Goal: Task Accomplishment & Management: Use online tool/utility

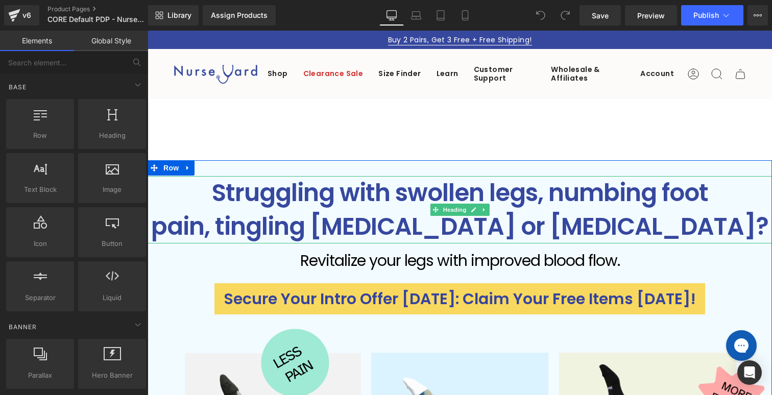
click at [313, 197] on h1 "Struggling with swollen legs, numbing [MEDICAL_DATA], tingling [MEDICAL_DATA] o…" at bounding box center [460, 209] width 625 height 67
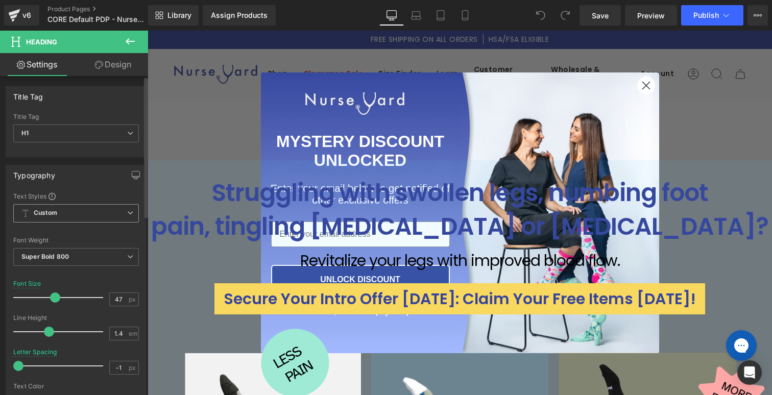
click at [80, 214] on span "Custom Setup Global Style" at bounding box center [76, 213] width 126 height 18
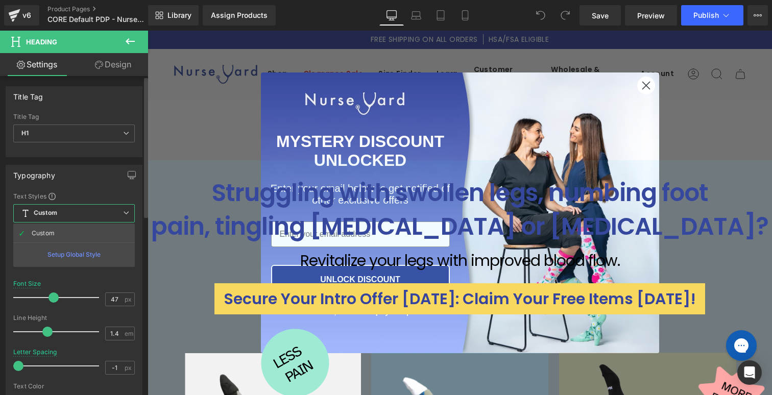
click at [73, 254] on div "Setup Global Style" at bounding box center [74, 255] width 122 height 24
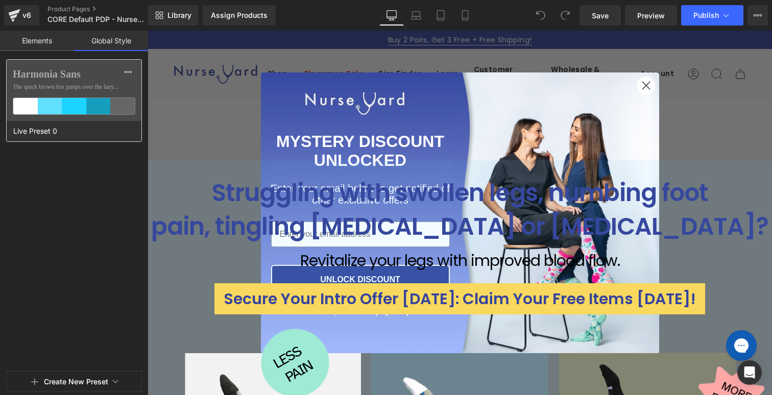
click at [90, 81] on div "Harmonia Sans The quick brown fox jumps over the lazy..." at bounding box center [74, 90] width 135 height 61
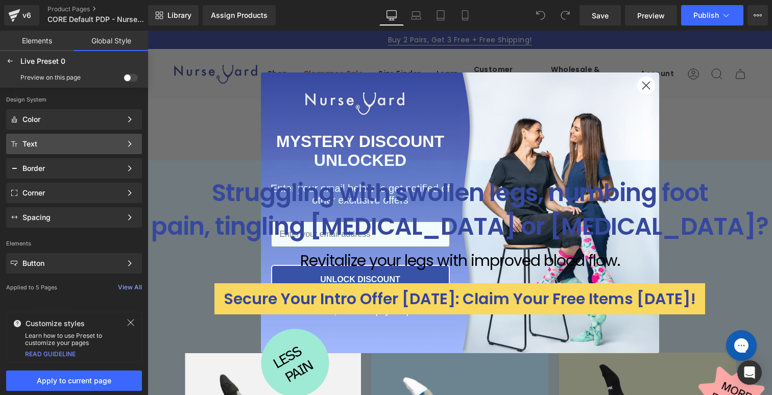
click at [57, 147] on div "Text" at bounding box center [71, 144] width 99 height 8
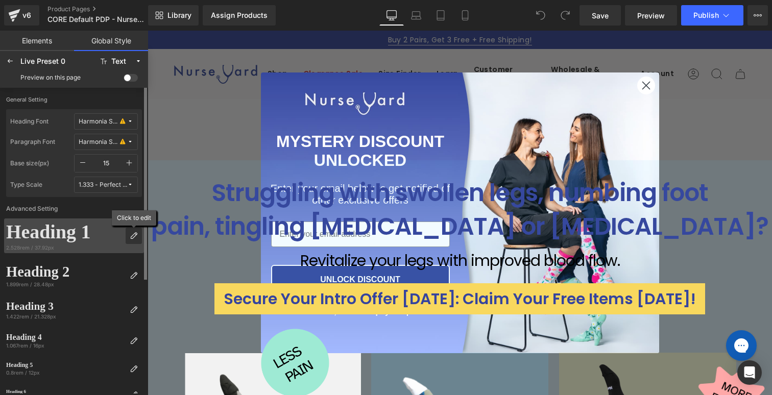
click at [132, 234] on icon at bounding box center [134, 236] width 8 height 8
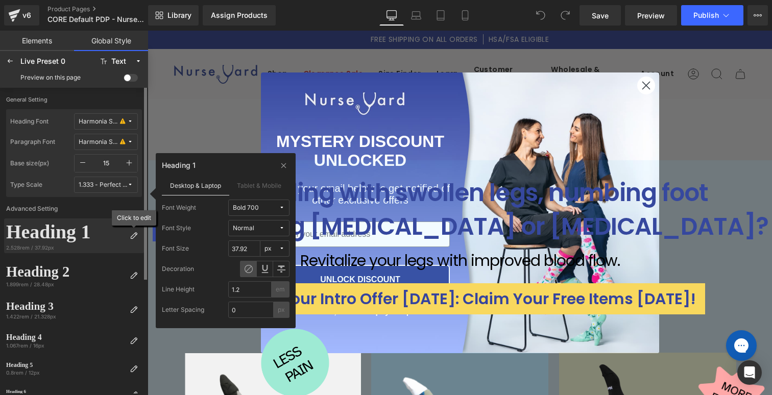
click at [132, 234] on icon at bounding box center [134, 236] width 8 height 8
click at [12, 61] on icon at bounding box center [10, 61] width 8 height 8
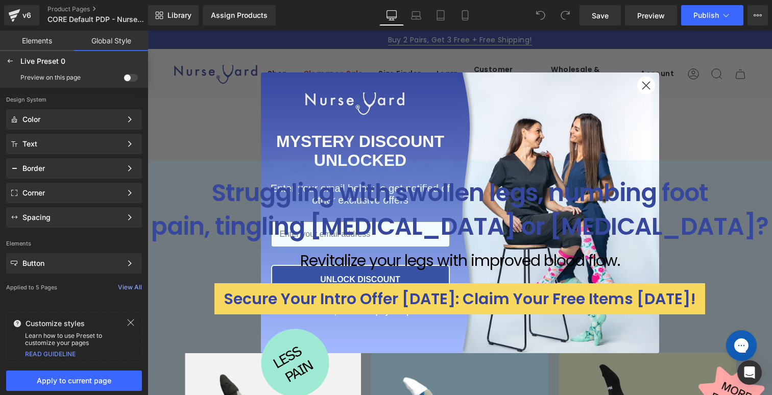
click at [130, 78] on span at bounding box center [131, 78] width 14 height 8
click at [124, 80] on input "checkbox" at bounding box center [124, 80] width 0 height 0
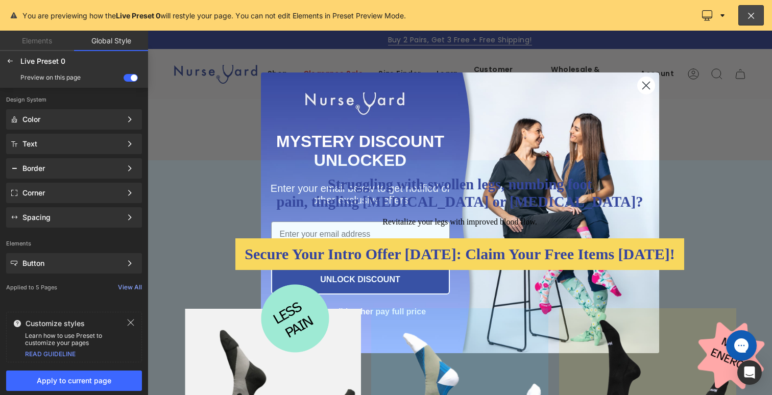
click at [643, 83] on div at bounding box center [460, 213] width 625 height 365
click at [748, 7] on button at bounding box center [752, 15] width 26 height 20
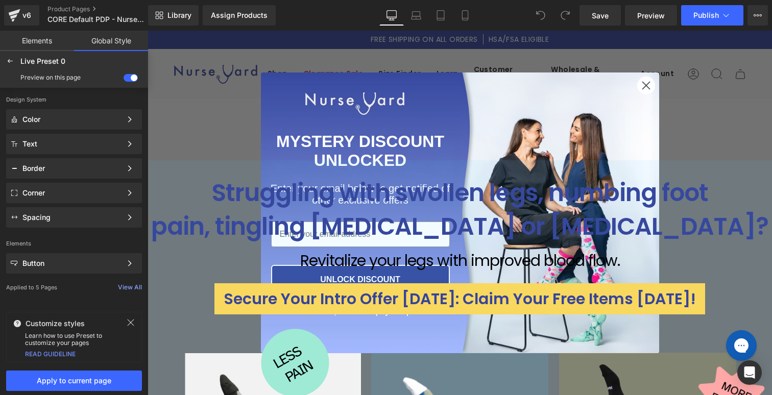
click at [646, 84] on circle "Close dialog" at bounding box center [646, 85] width 17 height 17
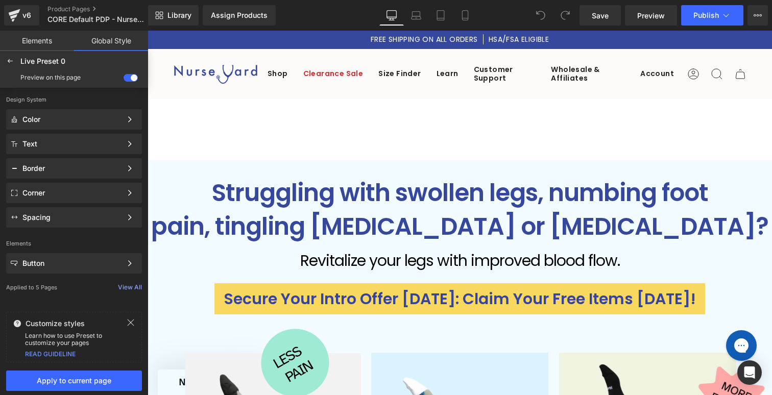
click at [130, 80] on span at bounding box center [131, 78] width 14 height 8
click at [124, 80] on input "checkbox" at bounding box center [124, 80] width 0 height 0
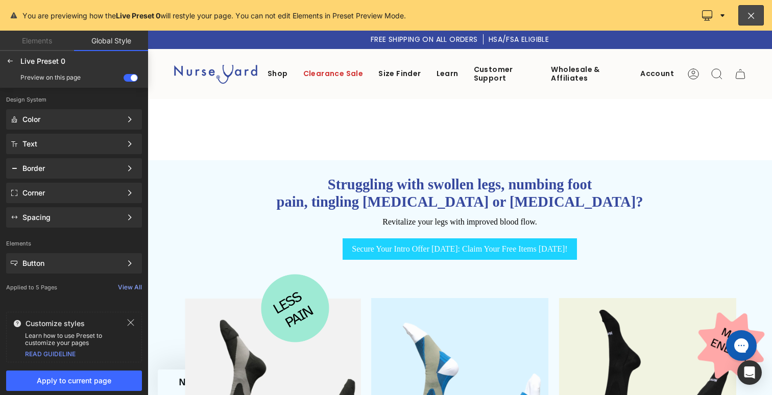
click at [129, 78] on span at bounding box center [131, 78] width 14 height 8
click at [124, 80] on input "checkbox" at bounding box center [124, 80] width 0 height 0
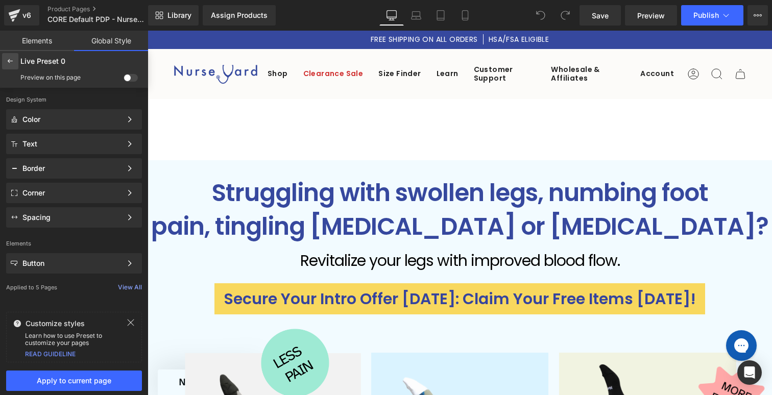
click at [11, 58] on icon at bounding box center [10, 61] width 8 height 8
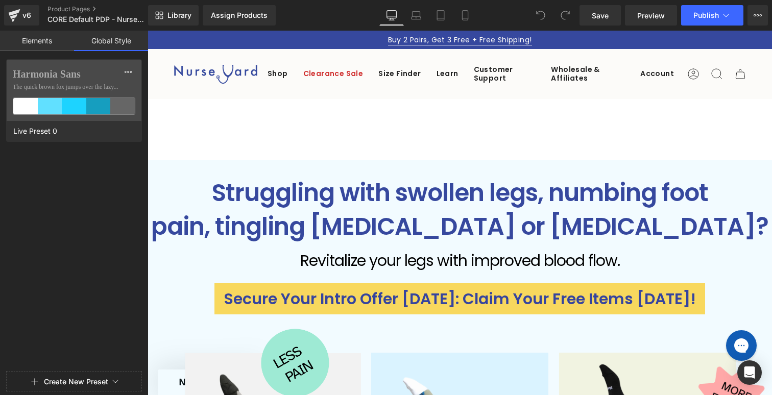
click at [37, 41] on link "Elements" at bounding box center [37, 41] width 74 height 20
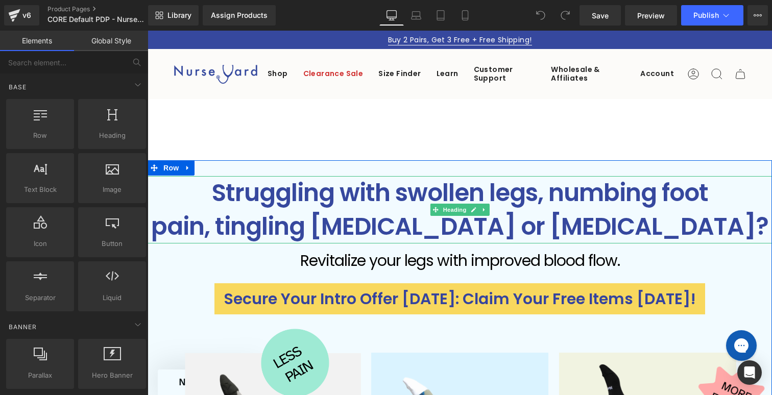
click at [301, 223] on h1 "Struggling with swollen legs, numbing [MEDICAL_DATA], tingling [MEDICAL_DATA] o…" at bounding box center [460, 209] width 625 height 67
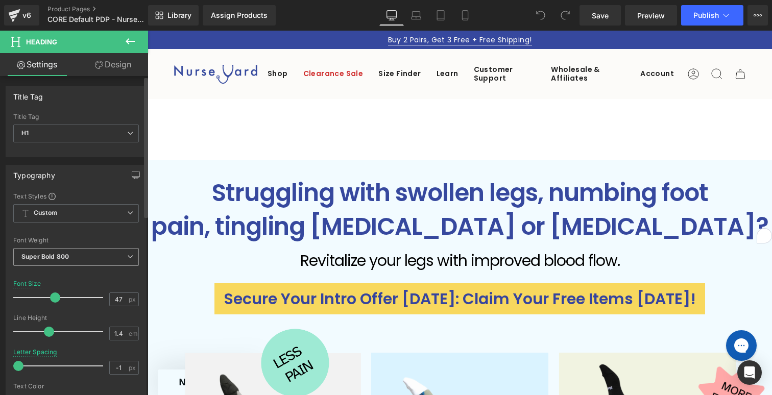
click at [72, 262] on span "Super Bold 800" at bounding box center [76, 257] width 126 height 18
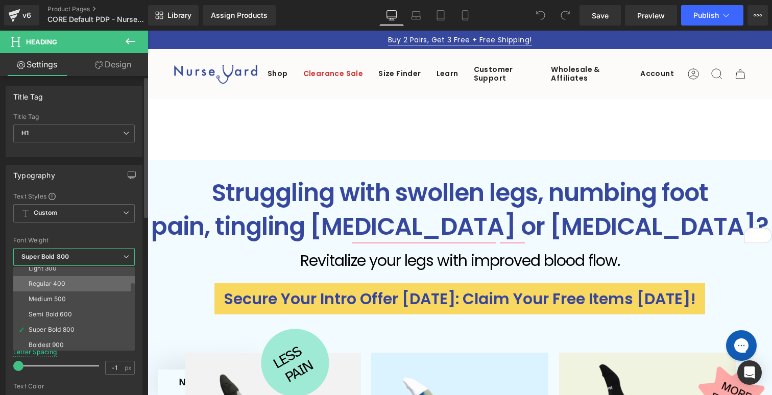
scroll to position [50, 0]
click at [75, 304] on li "Semi Bold 600" at bounding box center [76, 301] width 126 height 15
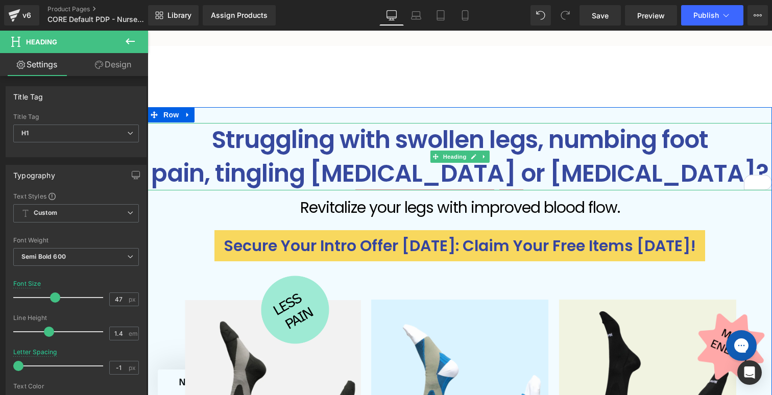
scroll to position [59, 0]
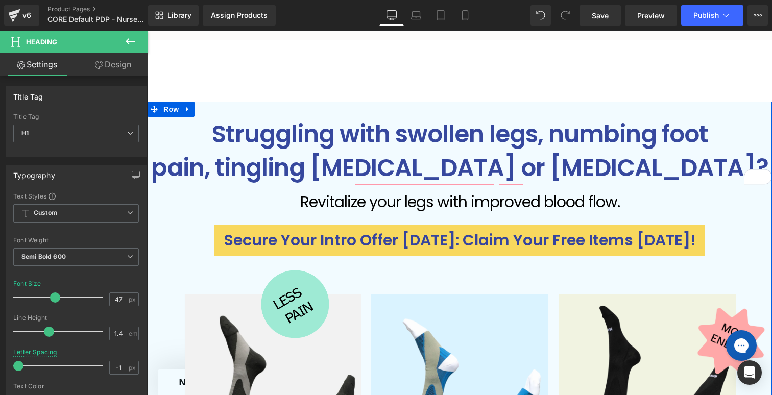
click at [364, 205] on p "Revitalize your legs with improved blood flow." at bounding box center [460, 202] width 625 height 25
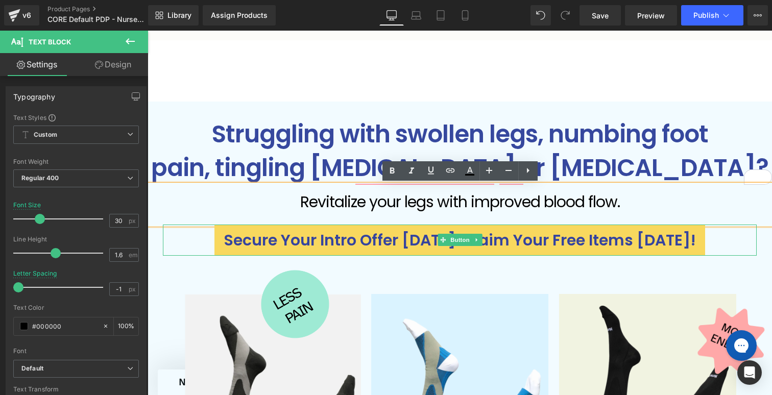
click at [309, 243] on span "Secure your intro offer [DATE]: Claim Your Free Items [DATE]!" at bounding box center [460, 240] width 473 height 21
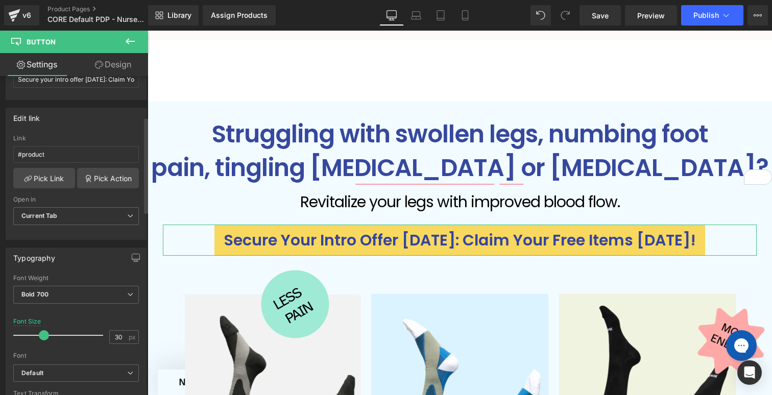
scroll to position [135, 0]
click at [71, 297] on span "Bold 700" at bounding box center [76, 294] width 126 height 18
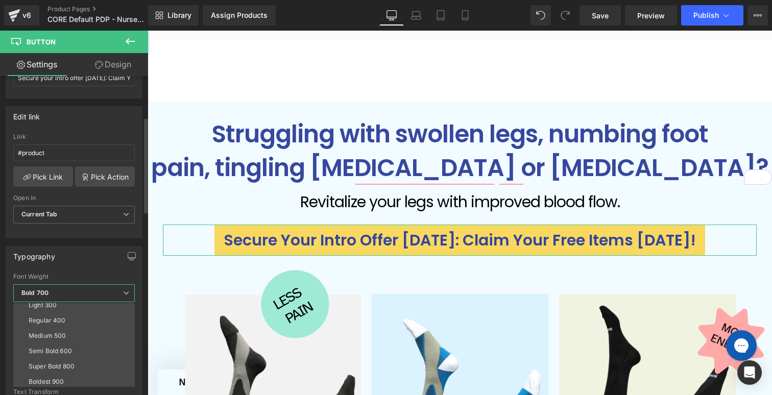
scroll to position [37, 0]
click at [59, 350] on div "Semi Bold 600" at bounding box center [50, 350] width 43 height 7
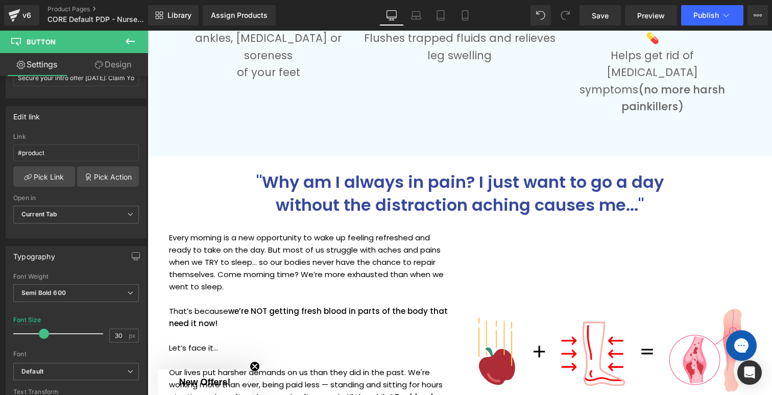
scroll to position [654, 0]
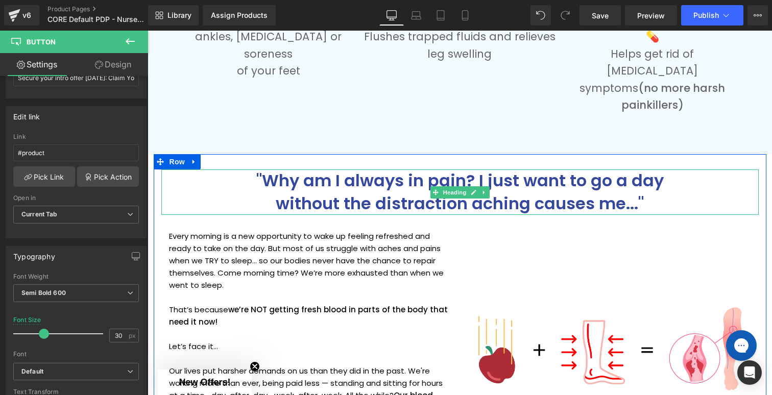
click at [370, 170] on h1 ""Why am I always in pain? I just want to go a day without the distraction achin…" at bounding box center [460, 193] width 598 height 46
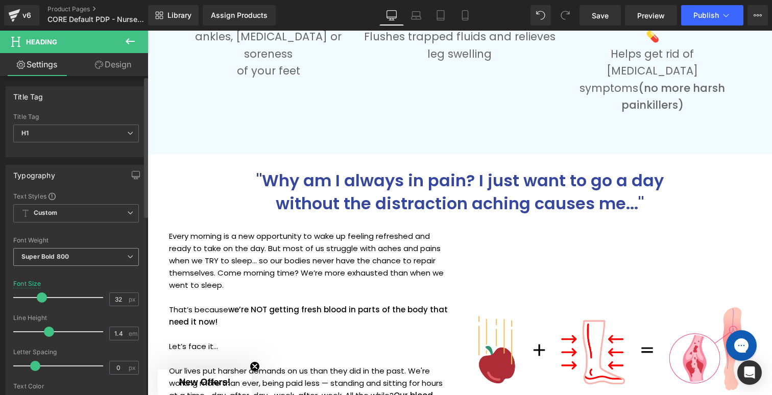
click at [68, 268] on div "Super Bold 800 Thin 100 Semi Thin 200 Light 300 Regular 400 Medium 500 Semi Bol…" at bounding box center [76, 259] width 126 height 23
click at [74, 258] on span "Super Bold 800" at bounding box center [76, 257] width 126 height 18
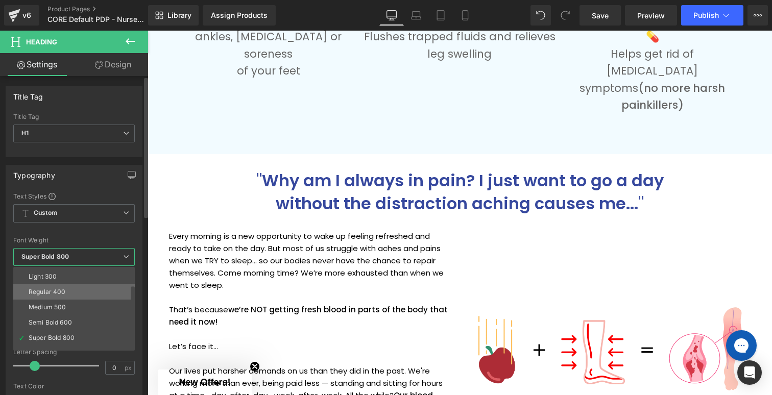
scroll to position [58, 0]
click at [73, 293] on li "Semi Bold 600" at bounding box center [76, 293] width 126 height 15
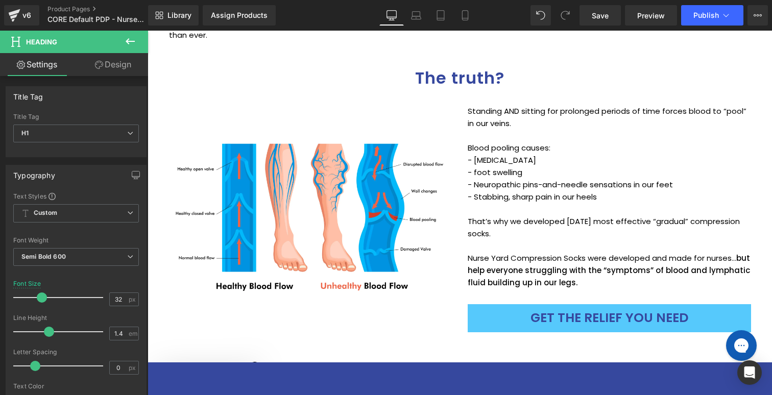
scroll to position [1092, 0]
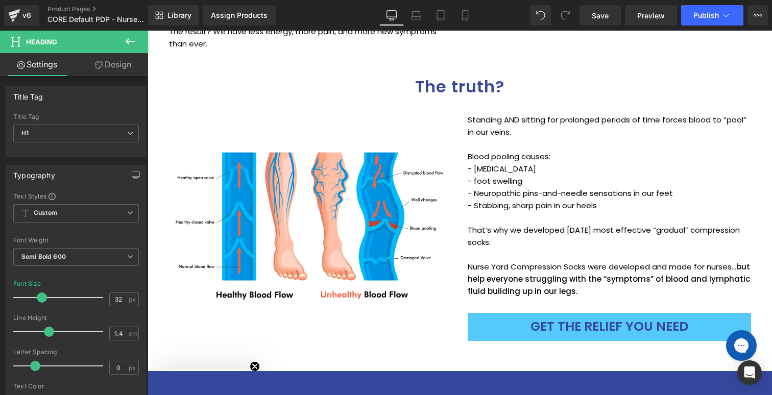
click at [443, 76] on div "The truth? Heading" at bounding box center [460, 87] width 598 height 23
click at [81, 256] on span "Super Bold 800" at bounding box center [76, 257] width 126 height 18
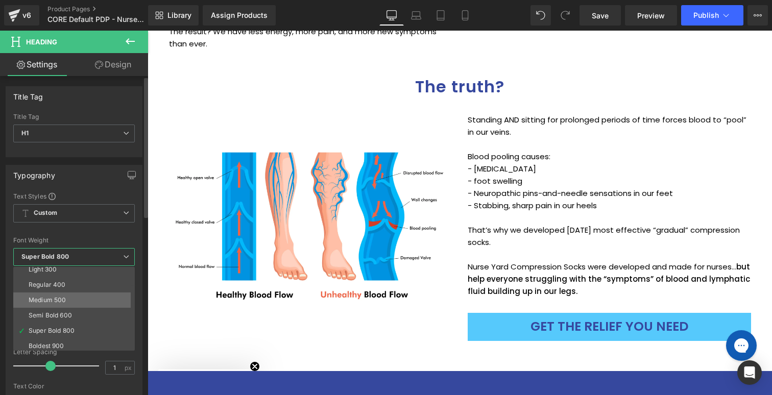
scroll to position [37, 0]
click at [72, 316] on div "Semi Bold 600" at bounding box center [50, 314] width 43 height 7
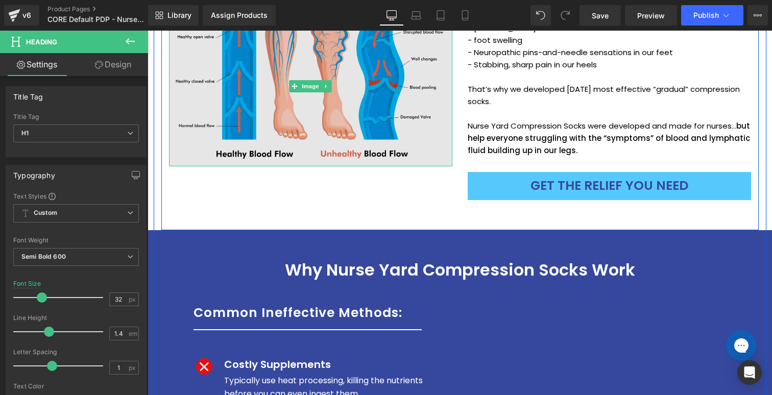
scroll to position [1239, 0]
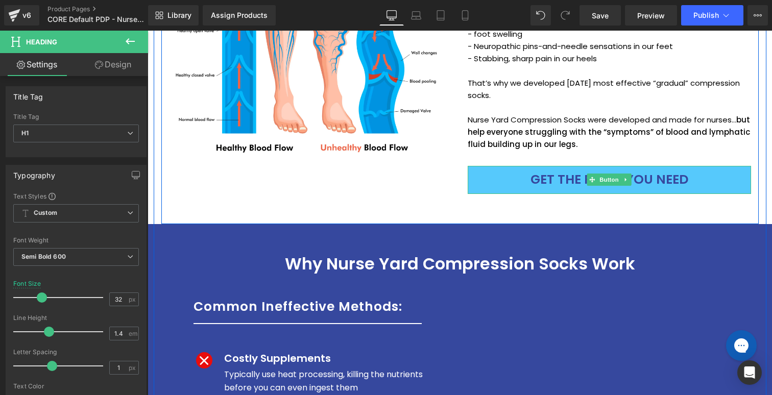
click at [494, 167] on link "Get the Relief You Need" at bounding box center [610, 180] width 284 height 28
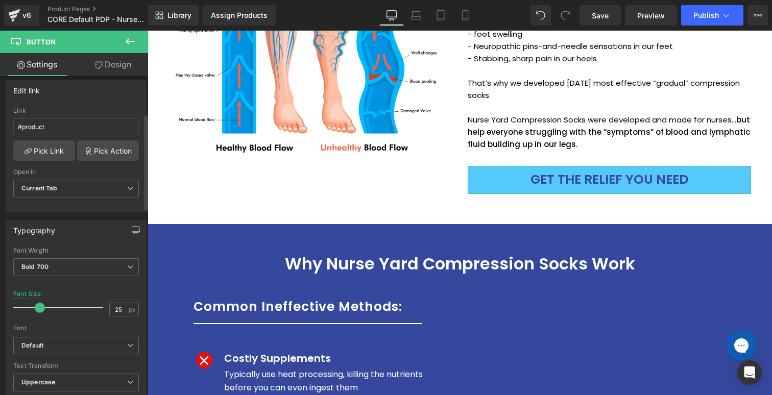
scroll to position [162, 0]
click at [73, 266] on span "Bold 700" at bounding box center [76, 266] width 126 height 18
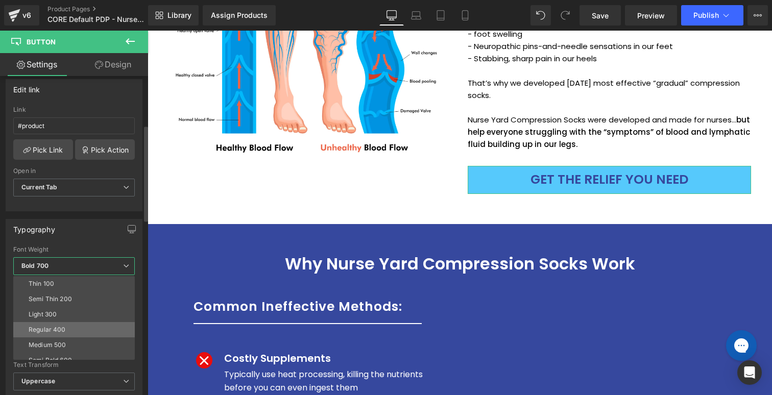
scroll to position [26, 0]
click at [70, 332] on div "Semi Bold 600" at bounding box center [50, 335] width 43 height 7
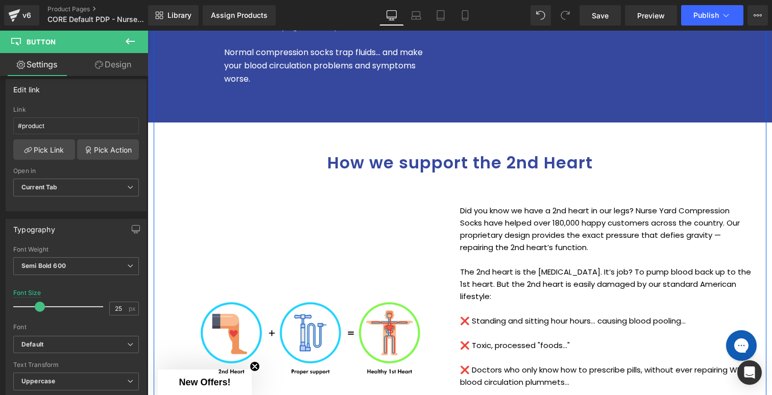
scroll to position [1934, 0]
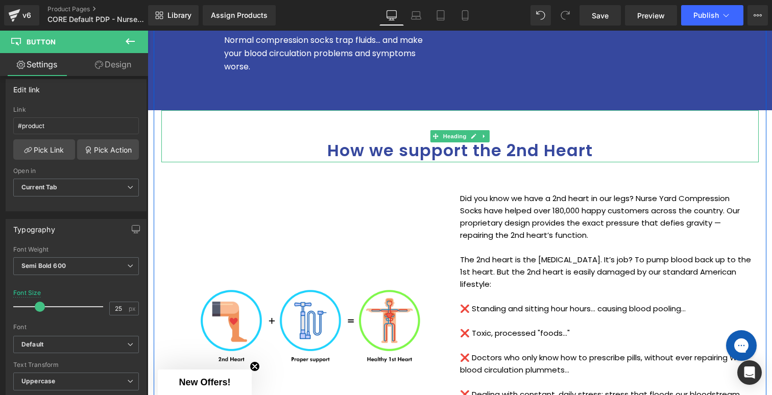
click at [469, 139] on h1 "How we support the 2nd Heart" at bounding box center [460, 150] width 598 height 23
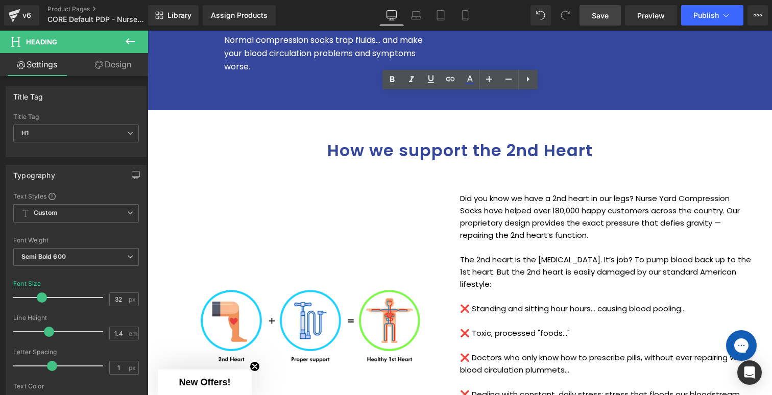
click at [607, 20] on span "Save" at bounding box center [600, 15] width 17 height 11
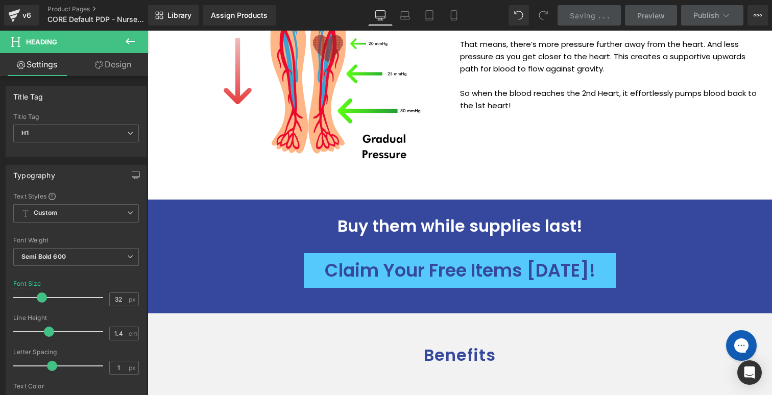
scroll to position [2483, 0]
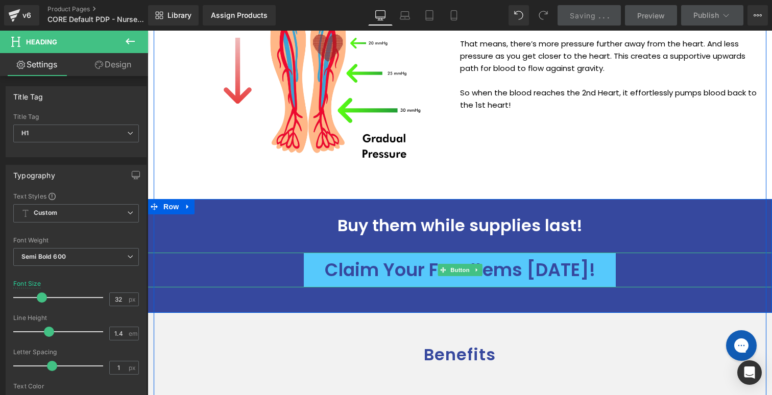
click at [390, 258] on span "Claim Your Free Items [DATE]!" at bounding box center [460, 270] width 271 height 25
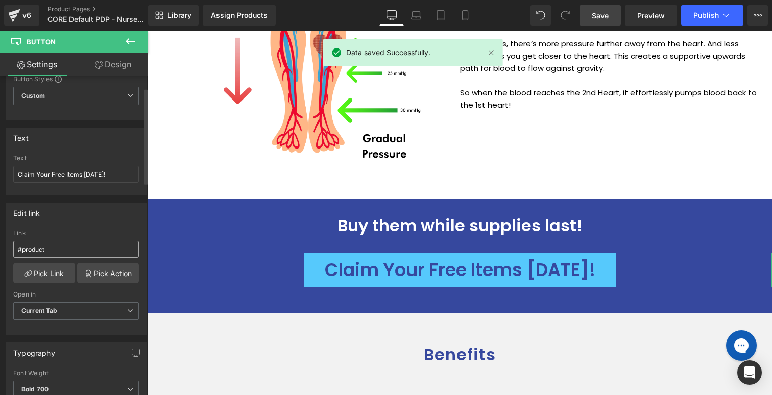
scroll to position [0, 0]
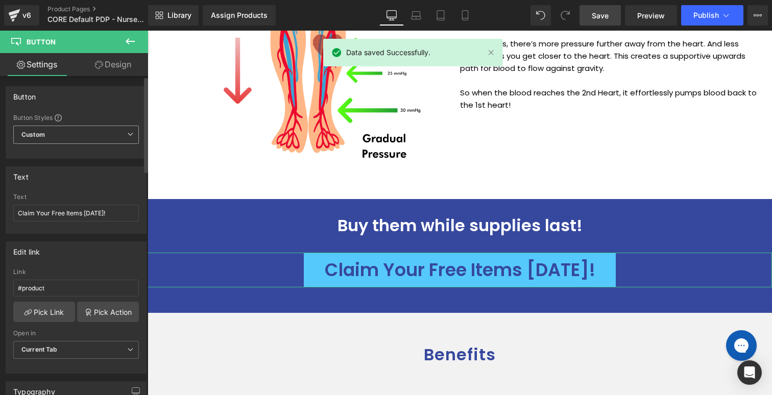
click at [66, 134] on span "Custom Setup Global Style" at bounding box center [76, 135] width 126 height 18
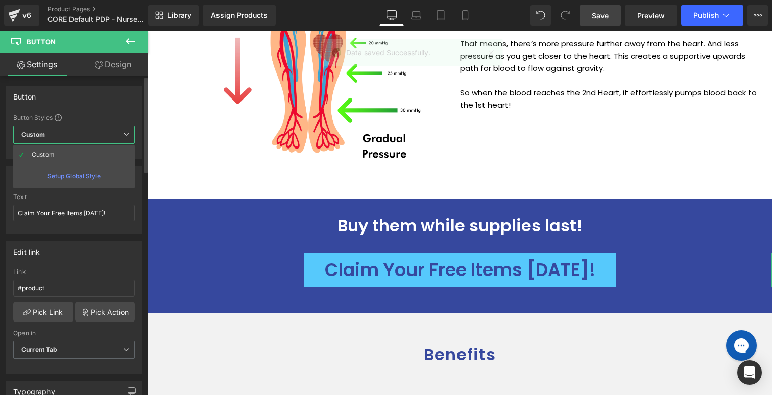
click at [66, 233] on div at bounding box center [74, 230] width 122 height 7
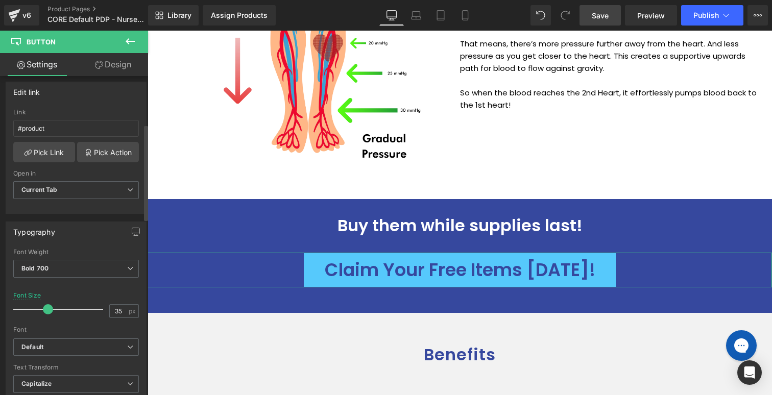
scroll to position [184, 0]
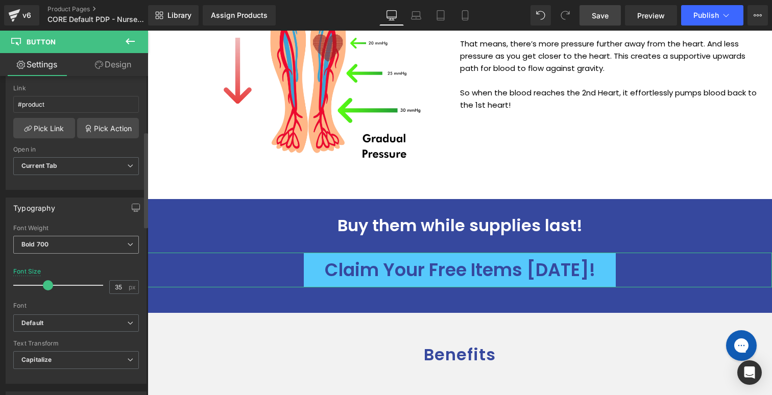
click at [52, 249] on span "Bold 700" at bounding box center [76, 245] width 126 height 18
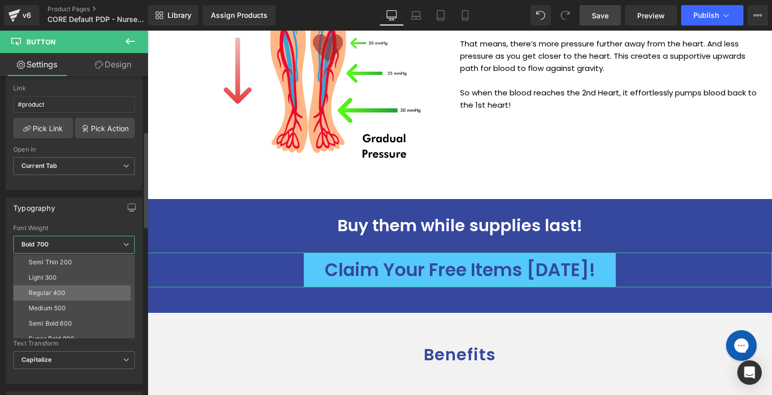
scroll to position [29, 0]
click at [58, 308] on div "Semi Bold 600" at bounding box center [50, 310] width 43 height 7
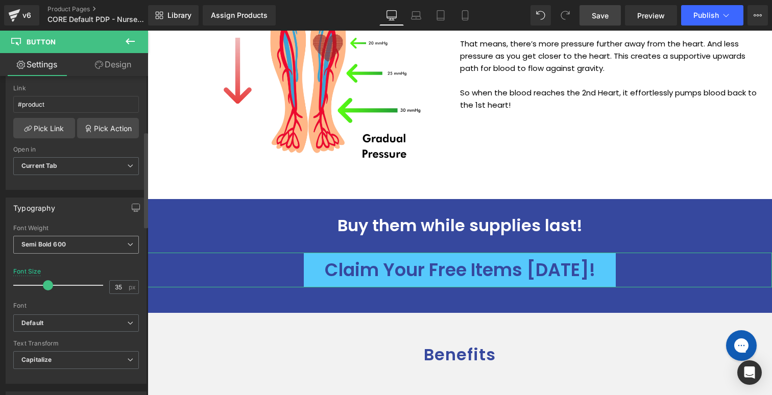
click at [95, 246] on span "Semi Bold 600" at bounding box center [76, 245] width 126 height 18
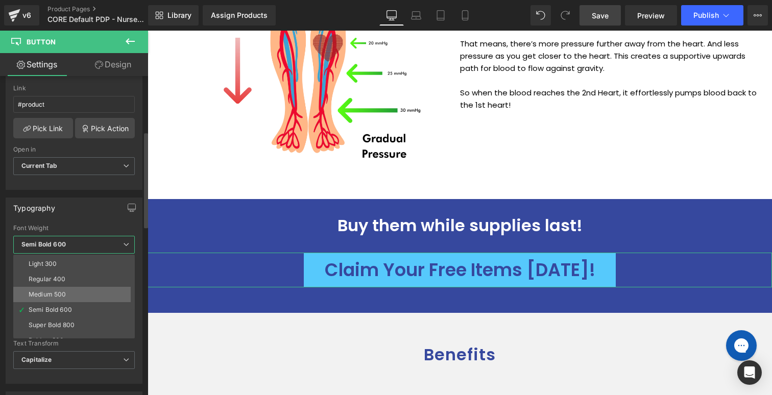
click at [71, 296] on li "Medium 500" at bounding box center [76, 294] width 126 height 15
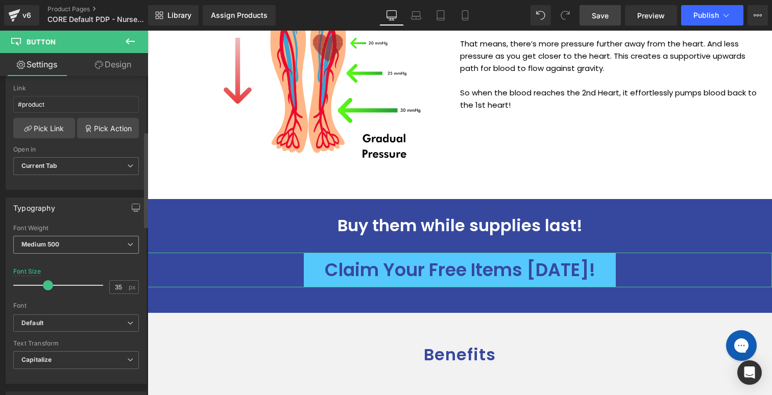
click at [80, 240] on span "Medium 500" at bounding box center [76, 245] width 126 height 18
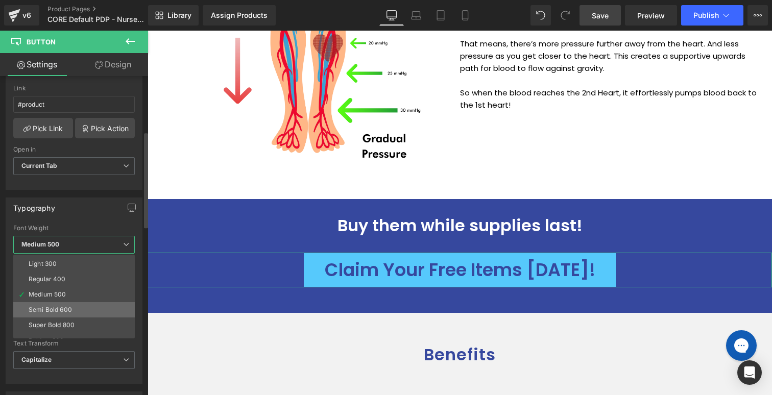
click at [66, 310] on div "Semi Bold 600" at bounding box center [50, 310] width 43 height 7
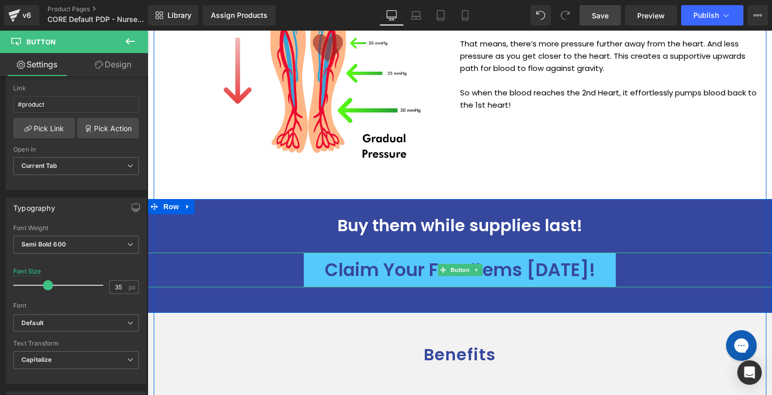
click at [368, 258] on span "Claim Your Free Items [DATE]!" at bounding box center [460, 270] width 271 height 25
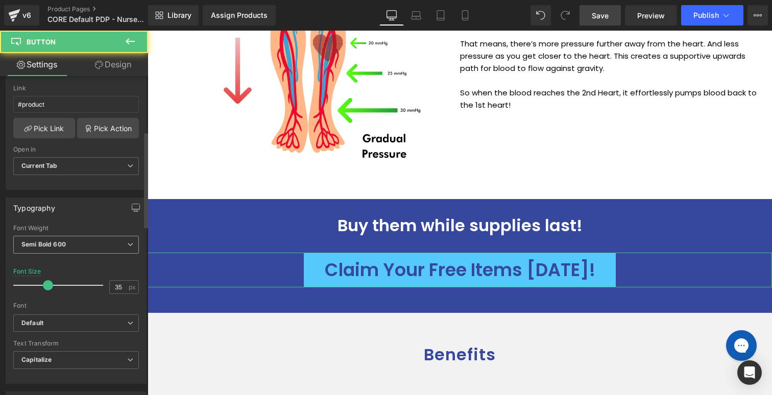
click at [76, 249] on span "Semi Bold 600" at bounding box center [76, 245] width 126 height 18
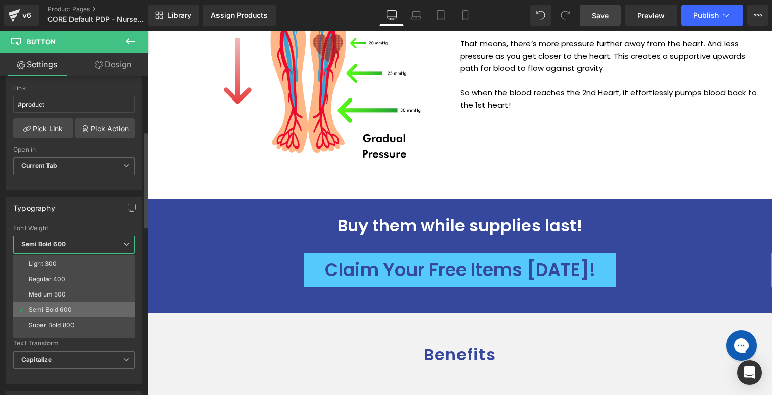
click at [61, 307] on div "Semi Bold 600" at bounding box center [50, 310] width 43 height 7
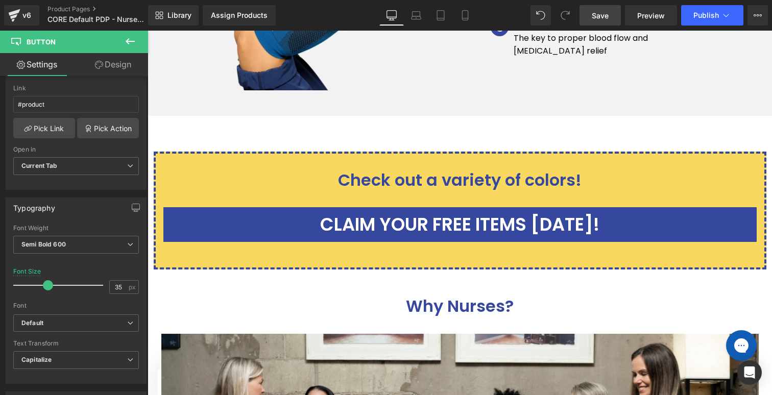
scroll to position [3438, 0]
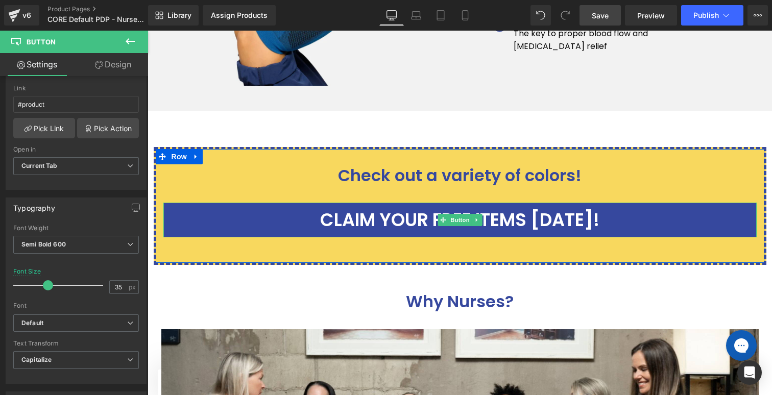
click at [434, 208] on span "Claim Your Free Items [DATE]!" at bounding box center [459, 220] width 279 height 25
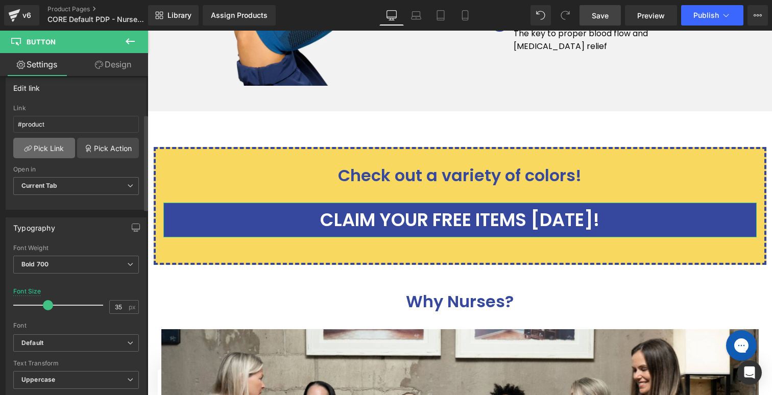
scroll to position [166, 0]
click at [83, 254] on span "Bold 700" at bounding box center [76, 263] width 126 height 18
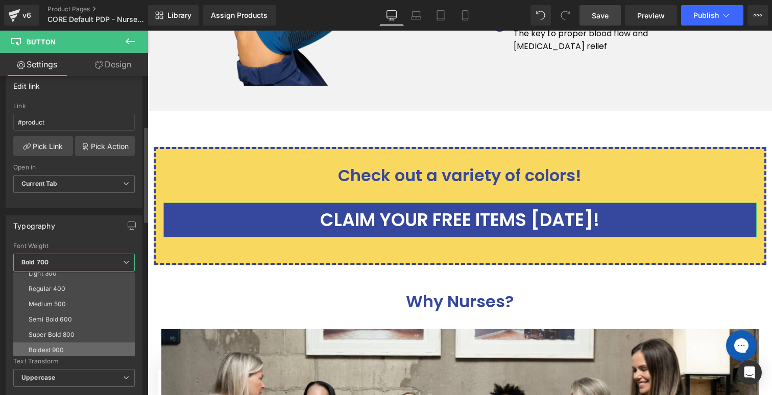
scroll to position [37, 0]
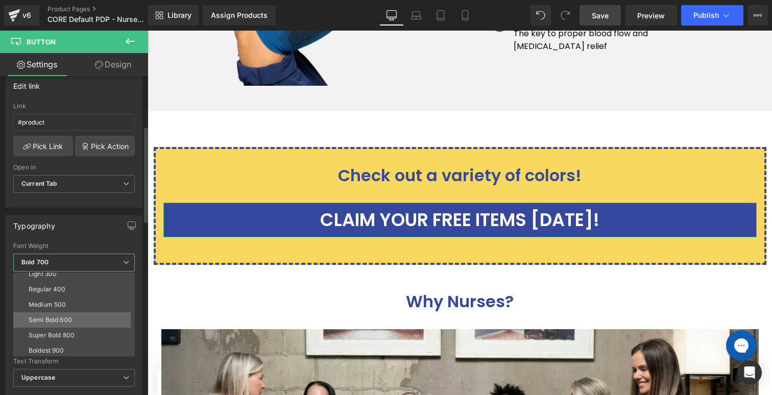
click at [74, 316] on li "Semi Bold 600" at bounding box center [76, 320] width 126 height 15
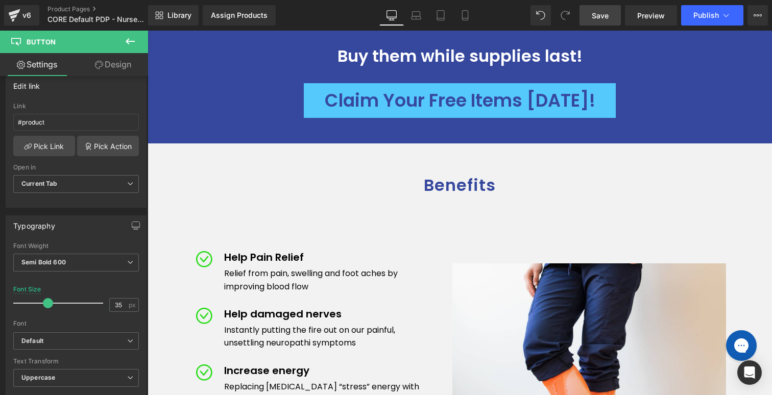
scroll to position [2644, 0]
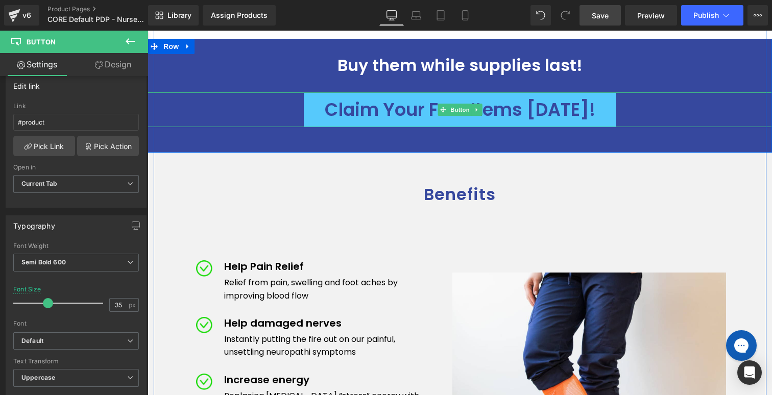
click at [420, 98] on span "Claim Your Free Items [DATE]!" at bounding box center [460, 110] width 271 height 25
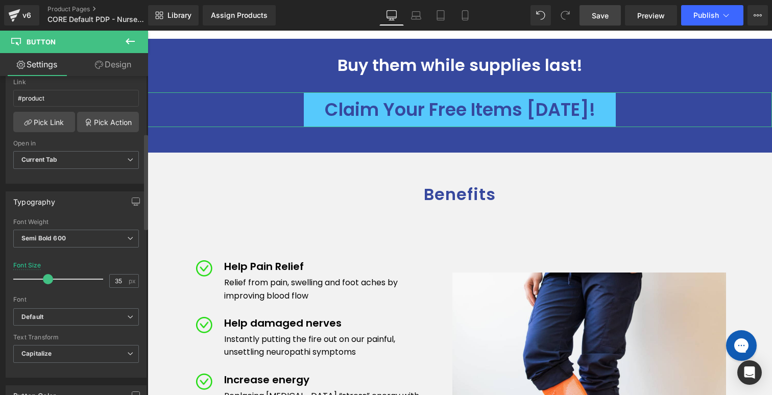
scroll to position [222, 0]
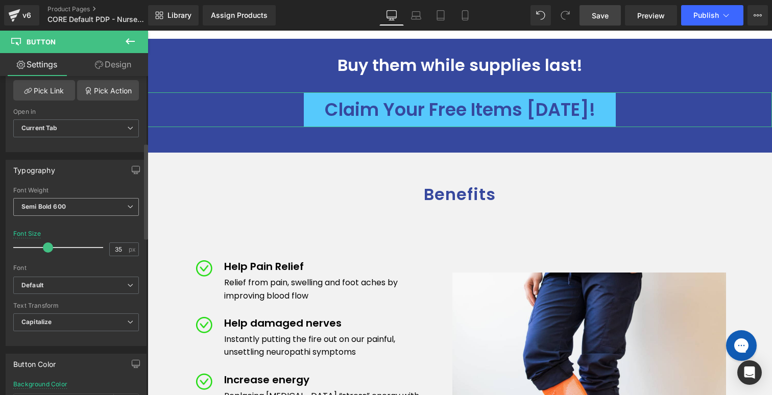
click at [90, 203] on span "Semi Bold 600" at bounding box center [76, 207] width 126 height 18
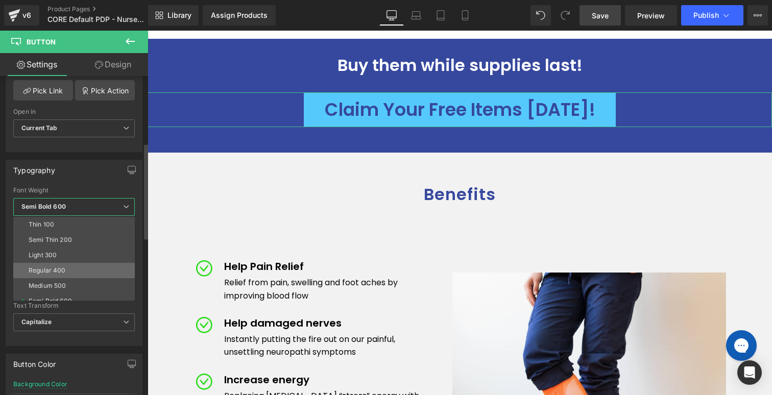
click at [50, 269] on div "Regular 400" at bounding box center [47, 270] width 37 height 7
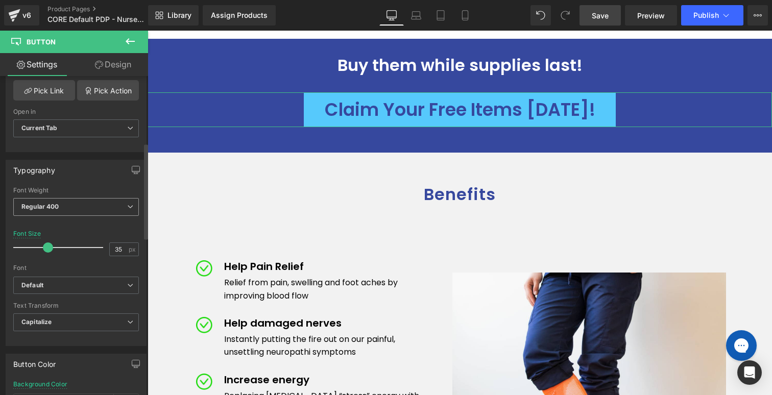
click at [74, 207] on span "Regular 400" at bounding box center [76, 207] width 126 height 18
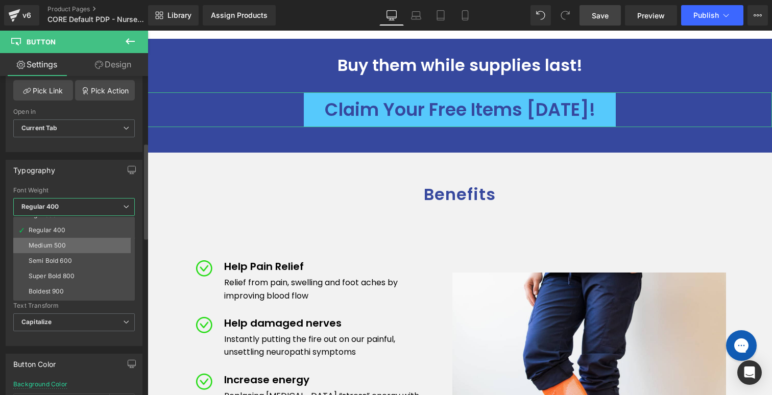
scroll to position [41, 0]
click at [72, 263] on li "Semi Bold 600" at bounding box center [76, 259] width 126 height 15
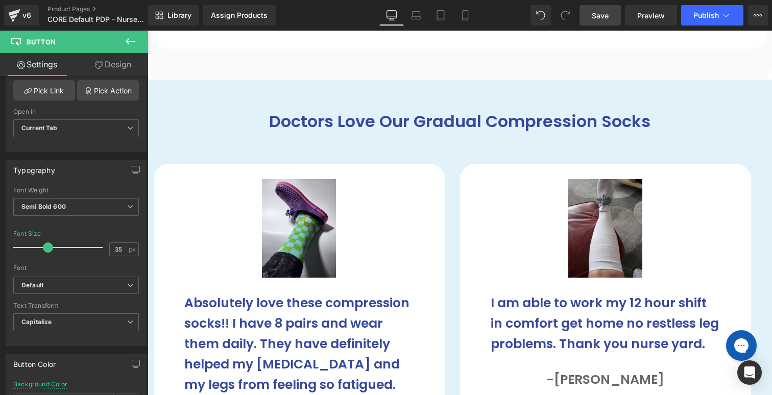
scroll to position [5297, 0]
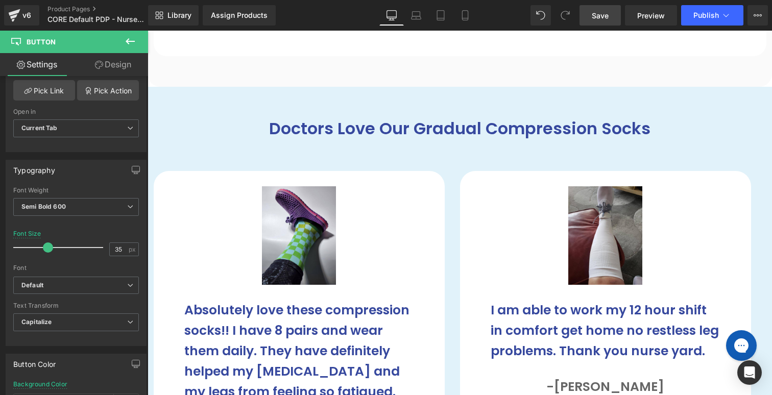
click at [275, 301] on b "Absolutely love these compression socks!! I have 8 pairs and wear them daily. T…" at bounding box center [296, 351] width 225 height 100
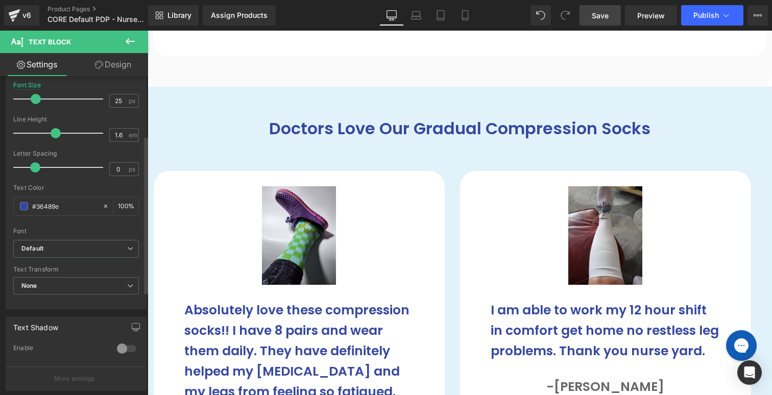
scroll to position [0, 0]
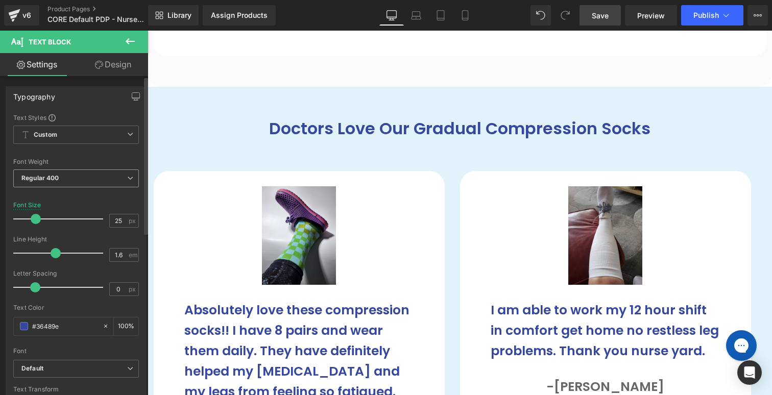
click at [93, 183] on span "Regular 400" at bounding box center [76, 179] width 126 height 18
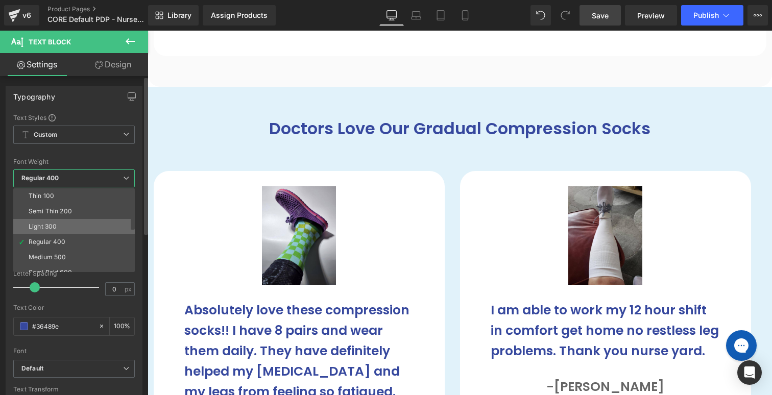
click at [75, 226] on li "Light 300" at bounding box center [76, 226] width 126 height 15
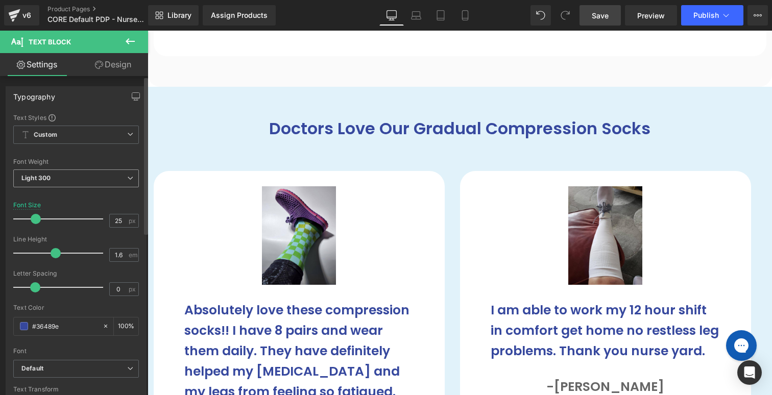
click at [80, 179] on span "Light 300" at bounding box center [76, 179] width 126 height 18
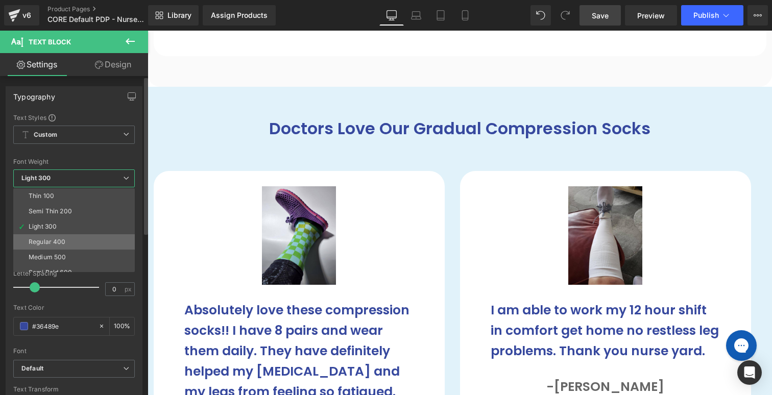
click at [61, 243] on div "Regular 400" at bounding box center [47, 242] width 37 height 7
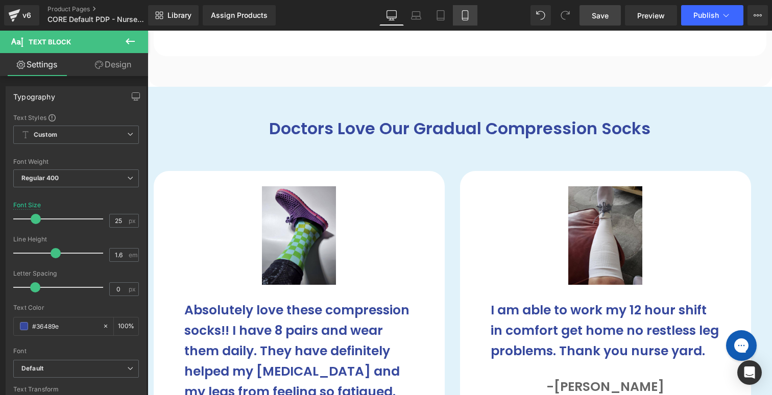
click at [460, 15] on link "Mobile" at bounding box center [465, 15] width 25 height 20
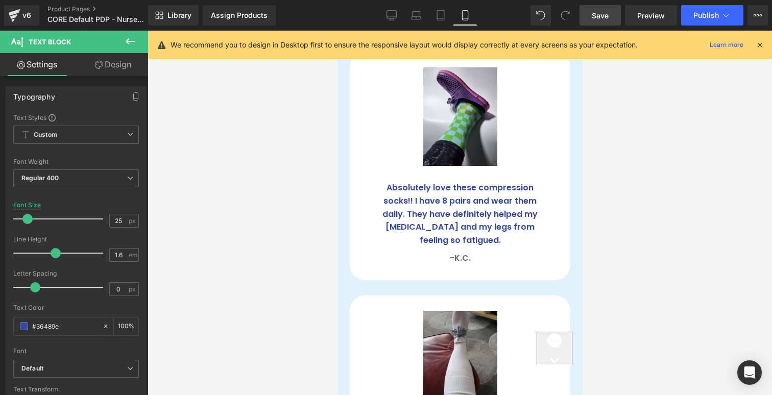
scroll to position [6318, 0]
click at [392, 17] on icon at bounding box center [392, 17] width 10 height 0
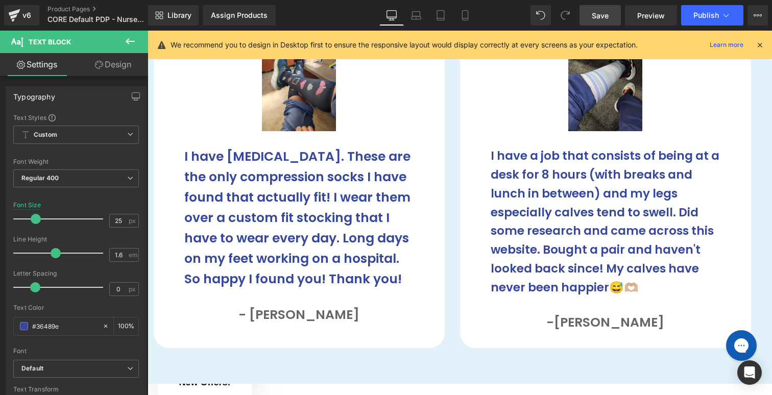
scroll to position [5757, 0]
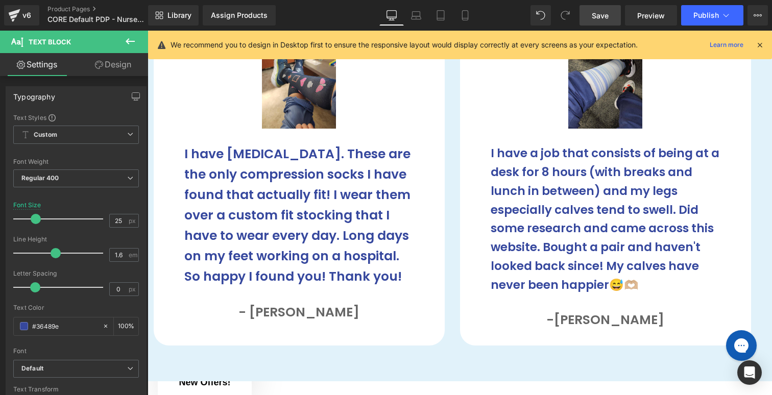
click at [299, 180] on p "I have [MEDICAL_DATA]. These are the only compression socks I have found that a…" at bounding box center [299, 215] width 230 height 143
click at [112, 220] on input "25" at bounding box center [119, 221] width 18 height 13
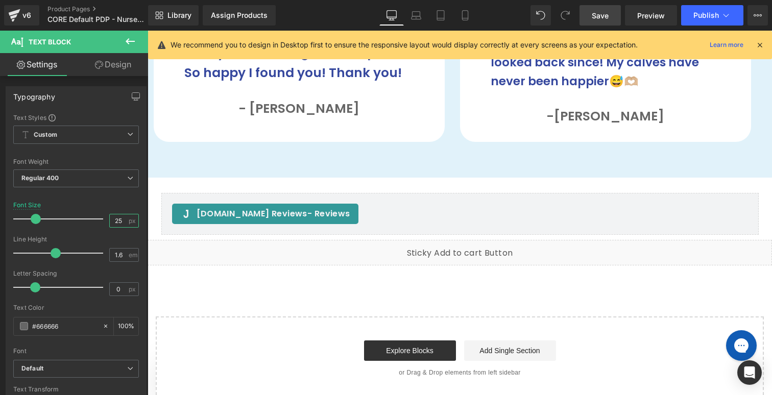
scroll to position [5960, 0]
click at [454, 241] on div "Liquid" at bounding box center [460, 254] width 625 height 26
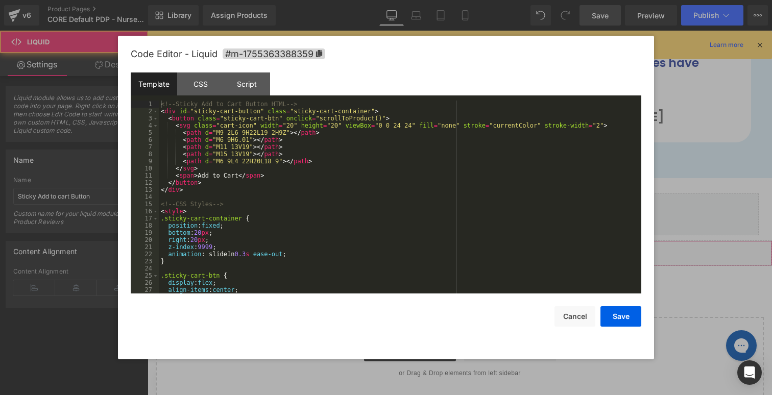
click at [475, 241] on div "Liquid" at bounding box center [460, 254] width 625 height 26
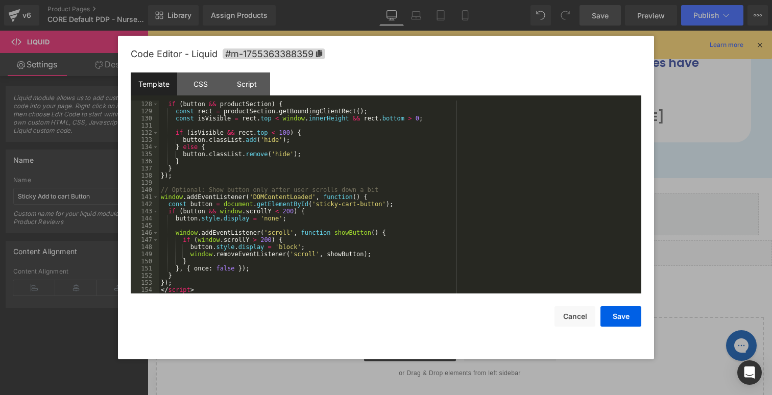
scroll to position [908, 0]
click at [569, 312] on button "Cancel" at bounding box center [575, 317] width 41 height 20
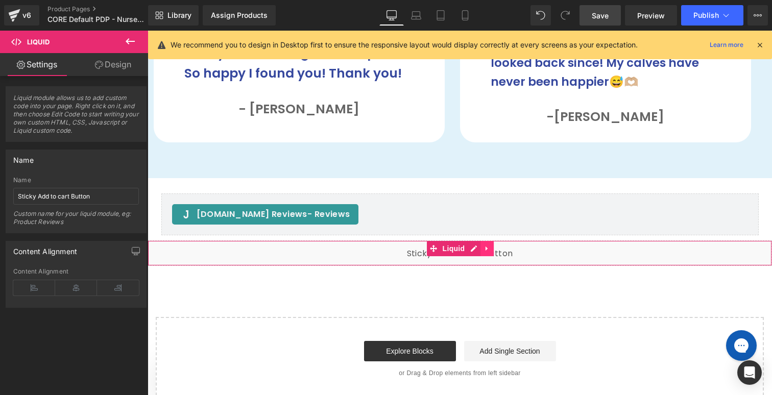
click at [491, 241] on link at bounding box center [487, 248] width 13 height 15
click at [498, 241] on link at bounding box center [493, 248] width 13 height 15
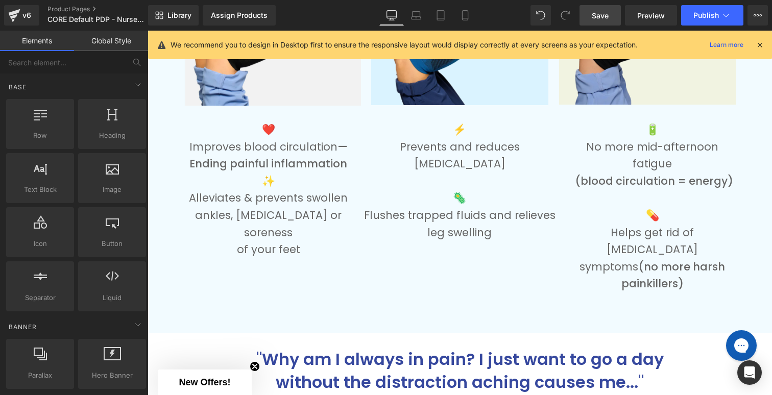
scroll to position [0, 0]
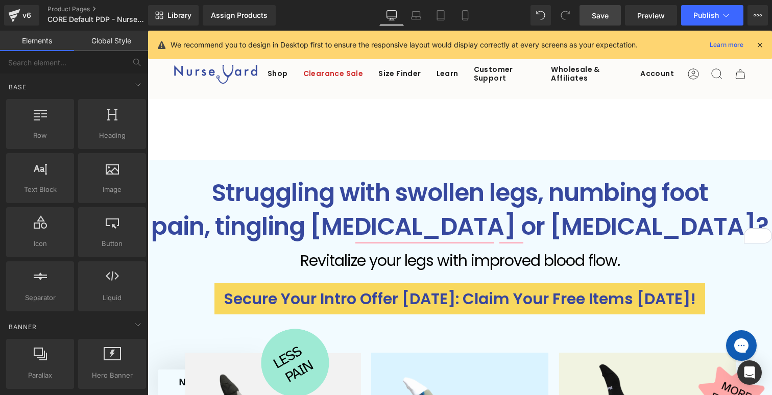
click at [596, 14] on span "Save" at bounding box center [600, 15] width 17 height 11
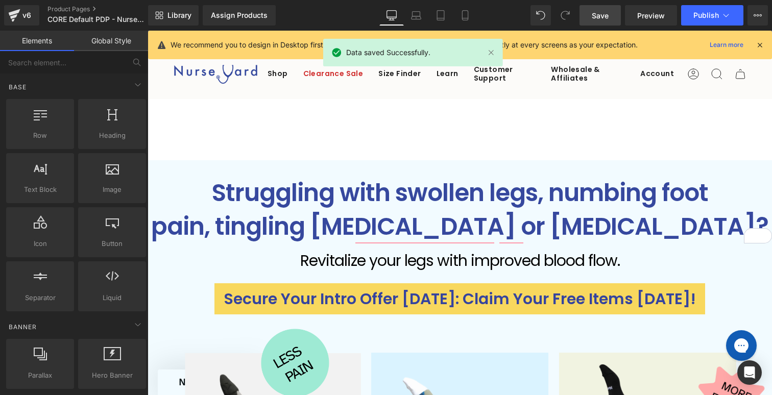
click at [759, 43] on icon at bounding box center [760, 44] width 9 height 9
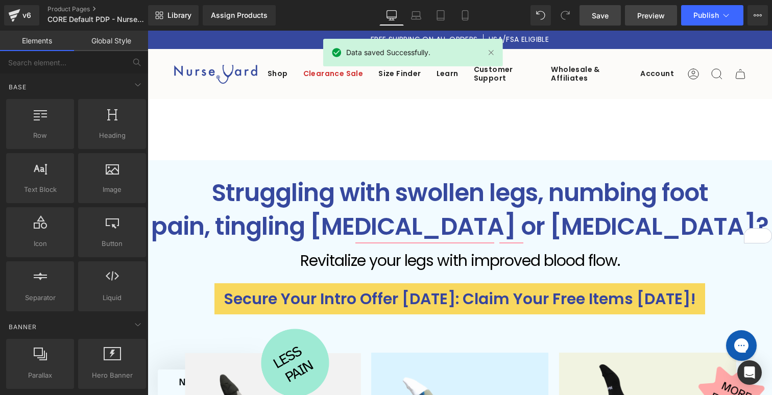
click at [646, 14] on span "Preview" at bounding box center [652, 15] width 28 height 11
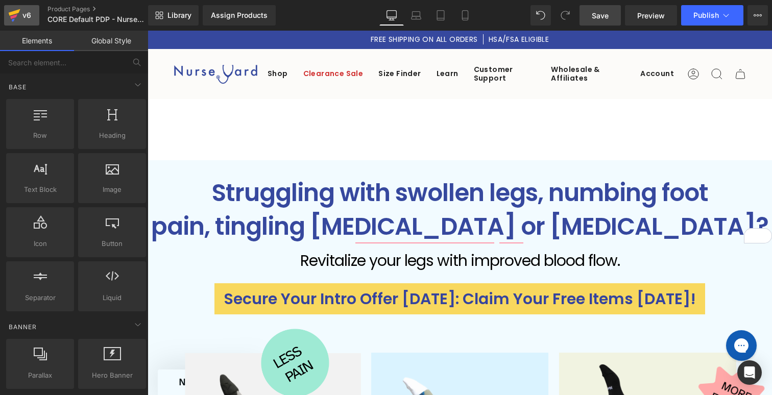
click at [26, 21] on link "v6" at bounding box center [21, 15] width 35 height 20
